Goal: Find specific page/section: Find specific page/section

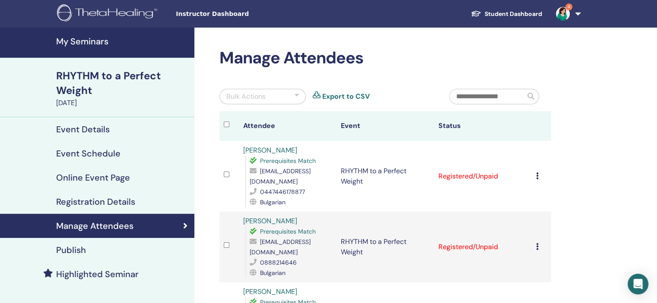
click at [95, 44] on h4 "My Seminars" at bounding box center [122, 41] width 133 height 10
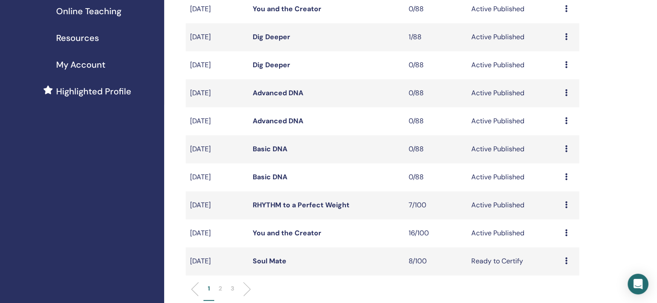
scroll to position [170, 0]
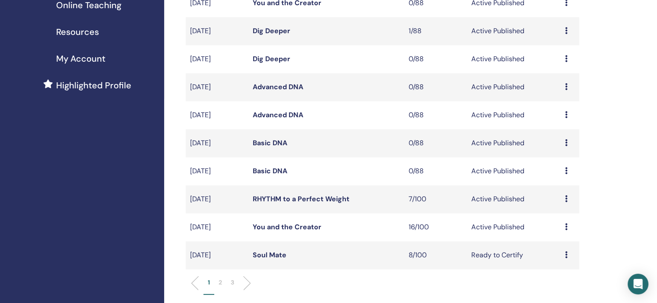
click at [565, 227] on icon at bounding box center [566, 227] width 3 height 7
click at [559, 260] on link "Attendees" at bounding box center [559, 260] width 33 height 9
